Goal: Use online tool/utility: Utilize a website feature to perform a specific function

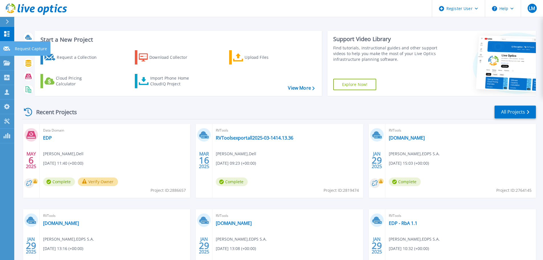
click at [26, 49] on p "Request Capture" at bounding box center [31, 48] width 32 height 15
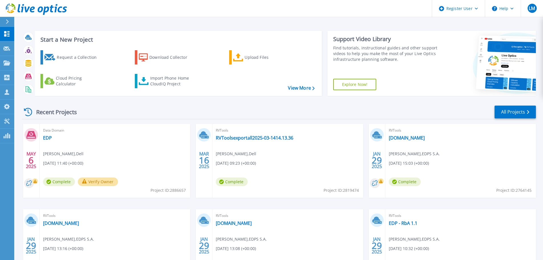
click at [171, 103] on div "Recent Projects All Projects MAY 6 2025 Data Domain EDP Luis Moura , Dell 05/06…" at bounding box center [279, 199] width 514 height 199
click at [62, 56] on div "Request a Collection" at bounding box center [80, 57] width 46 height 11
click at [300, 86] on link "View More" at bounding box center [301, 87] width 27 height 5
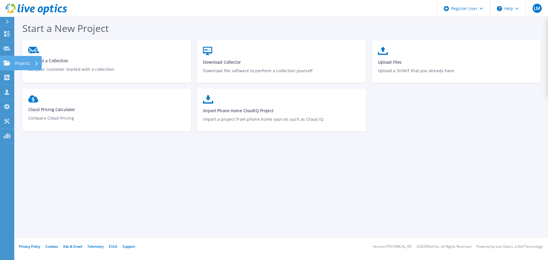
click at [24, 62] on p "Projects" at bounding box center [22, 63] width 15 height 15
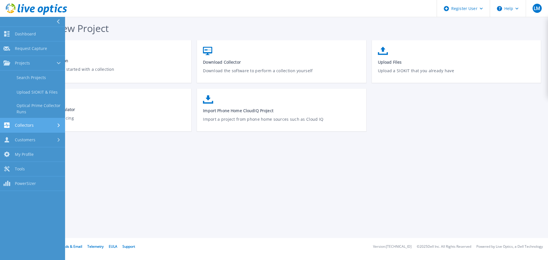
click at [32, 126] on span "Collectors" at bounding box center [24, 125] width 19 height 5
click at [39, 121] on link "Data Domain Local Summary" at bounding box center [32, 123] width 65 height 18
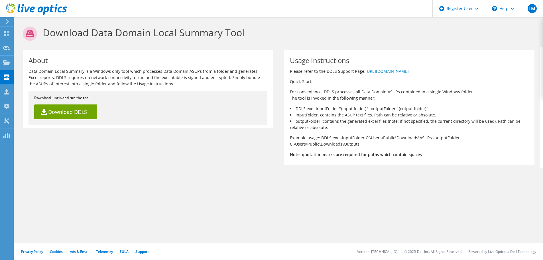
click at [409, 72] on link "[URL][DOMAIN_NAME]" at bounding box center [387, 70] width 43 height 5
drag, startPoint x: 92, startPoint y: 111, endPoint x: 96, endPoint y: 106, distance: 6.2
click at [92, 111] on link "Download DDLS" at bounding box center [65, 111] width 63 height 15
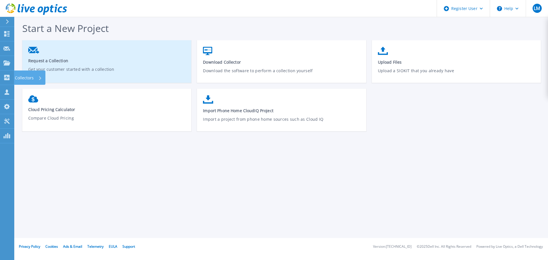
drag, startPoint x: 26, startPoint y: 75, endPoint x: 44, endPoint y: 75, distance: 18.0
click at [26, 75] on p "Collectors" at bounding box center [24, 77] width 19 height 15
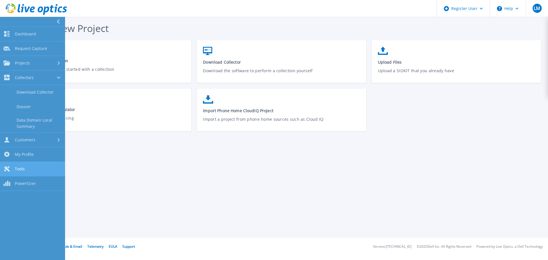
click at [34, 172] on link "Tools Tools" at bounding box center [32, 169] width 65 height 15
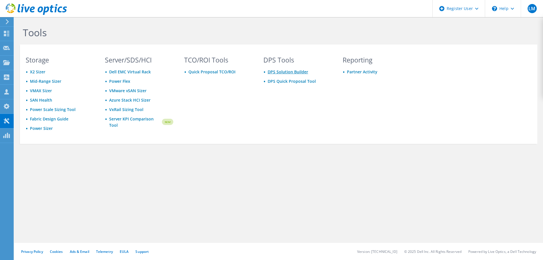
click at [296, 74] on link "DPS Solution Builder" at bounding box center [288, 71] width 41 height 5
click at [6, 23] on icon at bounding box center [7, 21] width 4 height 5
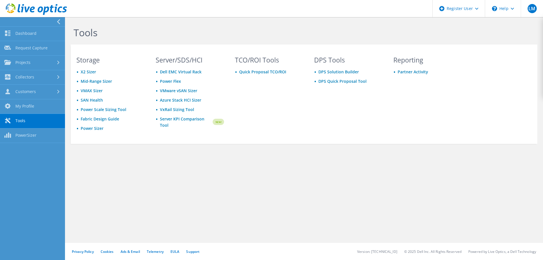
click at [124, 24] on div "Tools" at bounding box center [267, 30] width 399 height 27
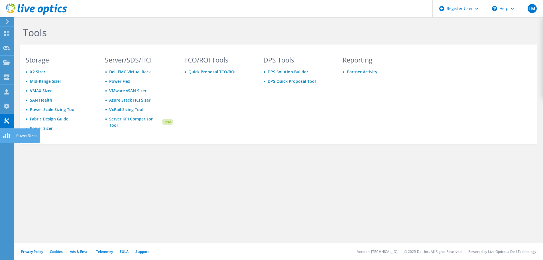
click at [25, 136] on div "PowerSizer" at bounding box center [26, 135] width 27 height 14
click at [5, 78] on use at bounding box center [6, 76] width 5 height 5
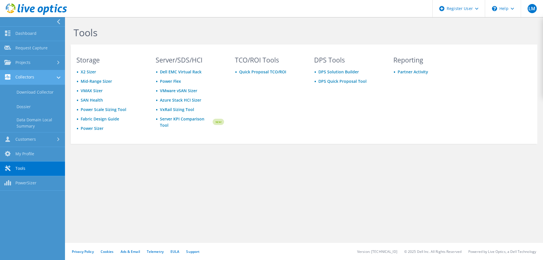
click at [0, 79] on link "Collectors" at bounding box center [32, 77] width 65 height 15
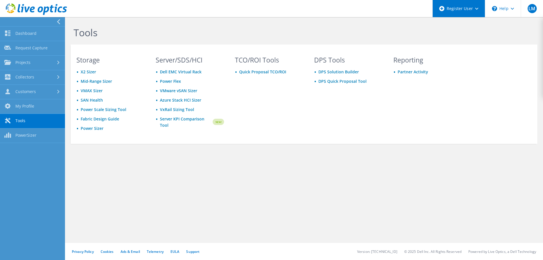
click at [477, 10] on div "Register User" at bounding box center [459, 8] width 52 height 17
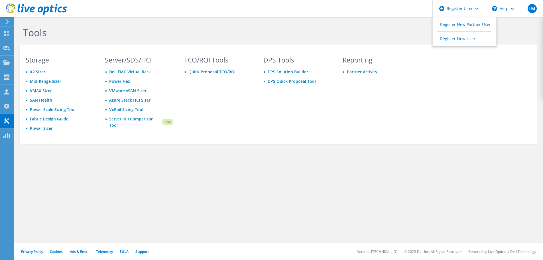
click at [542, 39] on div "Tools Storage X2 Sizer Mid-Range Sizer VMAX Sizer SAN Health Power Scale Sizing…" at bounding box center [278, 97] width 529 height 161
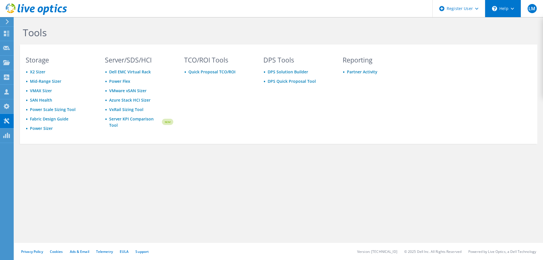
click at [514, 13] on div "\n Help" at bounding box center [503, 8] width 36 height 17
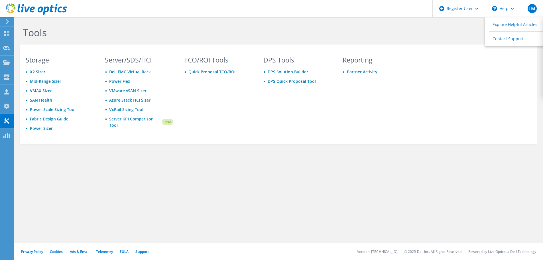
click at [398, 32] on h1 "Tools" at bounding box center [215, 33] width 385 height 12
